Goal: Information Seeking & Learning: Learn about a topic

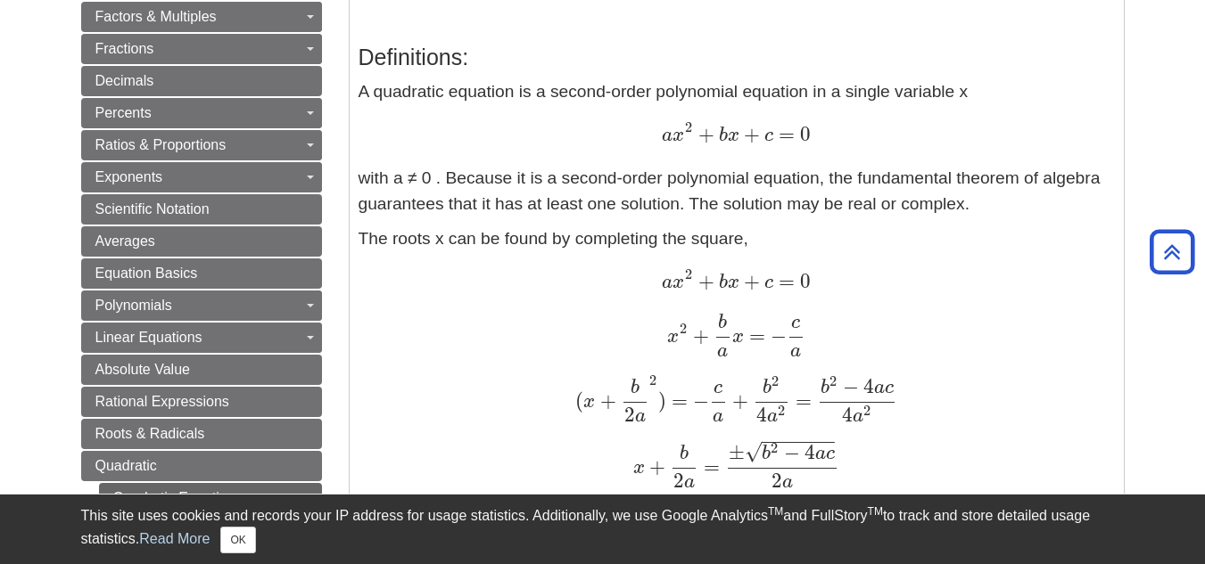
scroll to position [268, 0]
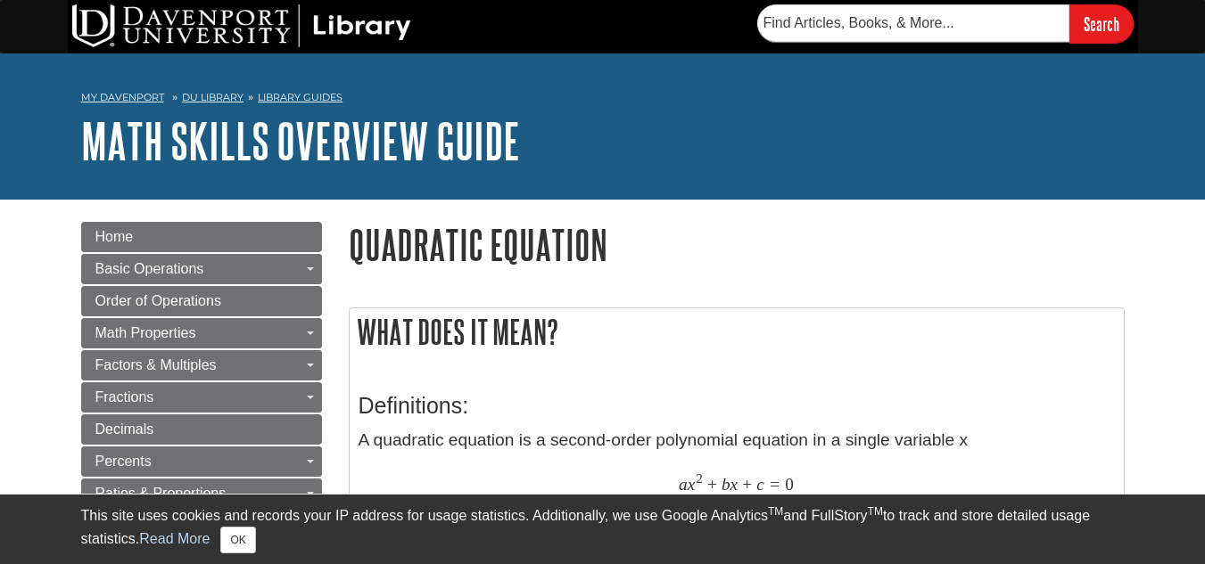
scroll to position [357, 0]
